Goal: Navigation & Orientation: Go to known website

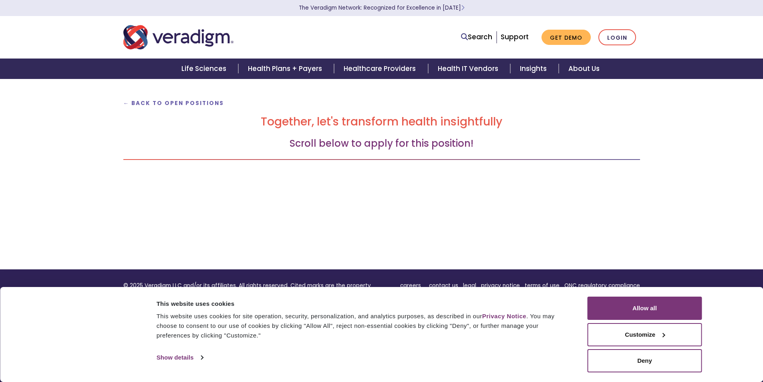
click at [624, 335] on button "Customize" at bounding box center [645, 334] width 115 height 23
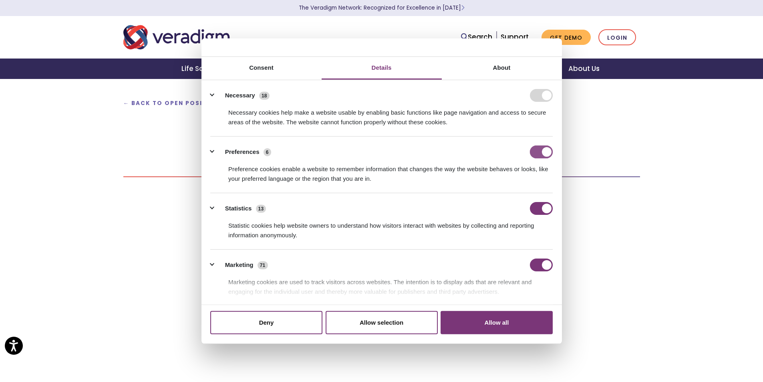
click at [538, 149] on input "Preferences" at bounding box center [541, 151] width 23 height 13
checkbox input "false"
click at [538, 199] on li "Statistics 13 Statistic cookies help website owners to understand how visitors …" at bounding box center [381, 221] width 342 height 56
click at [539, 205] on input "Statistics" at bounding box center [541, 208] width 23 height 13
checkbox input "false"
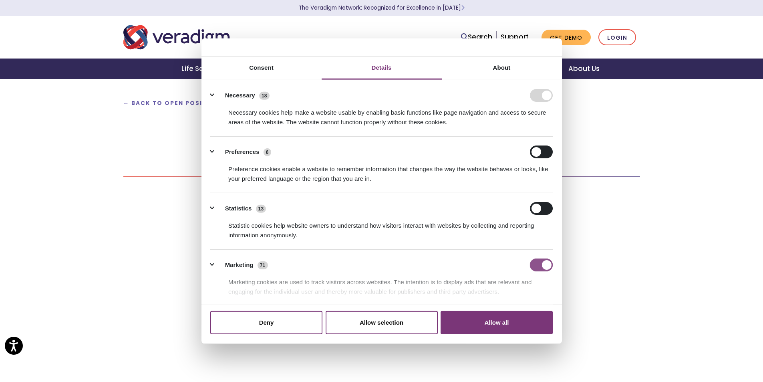
click at [539, 266] on input "Marketing" at bounding box center [541, 264] width 23 height 13
checkbox input "false"
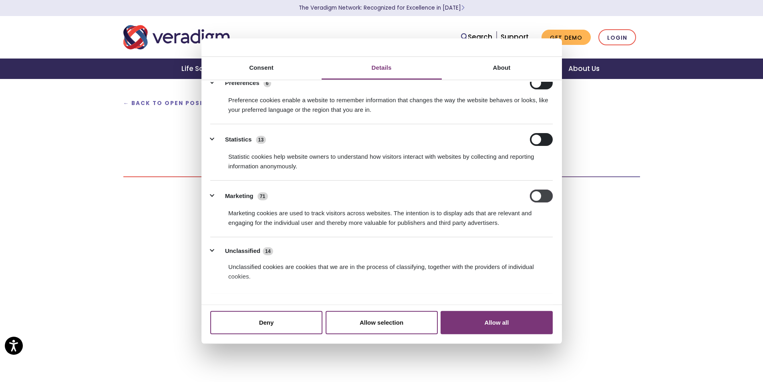
scroll to position [85, 0]
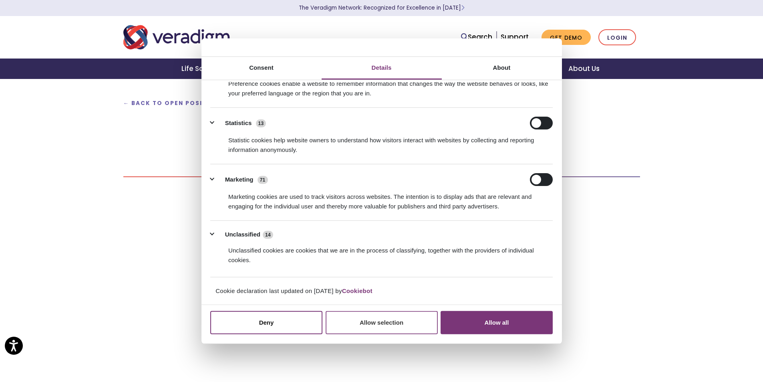
click at [360, 318] on button "Allow selection" at bounding box center [382, 322] width 112 height 23
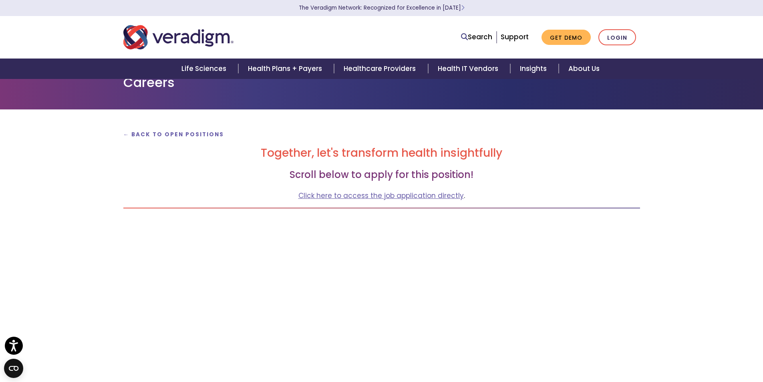
scroll to position [0, 0]
